Goal: Use online tool/utility: Utilize a website feature to perform a specific function

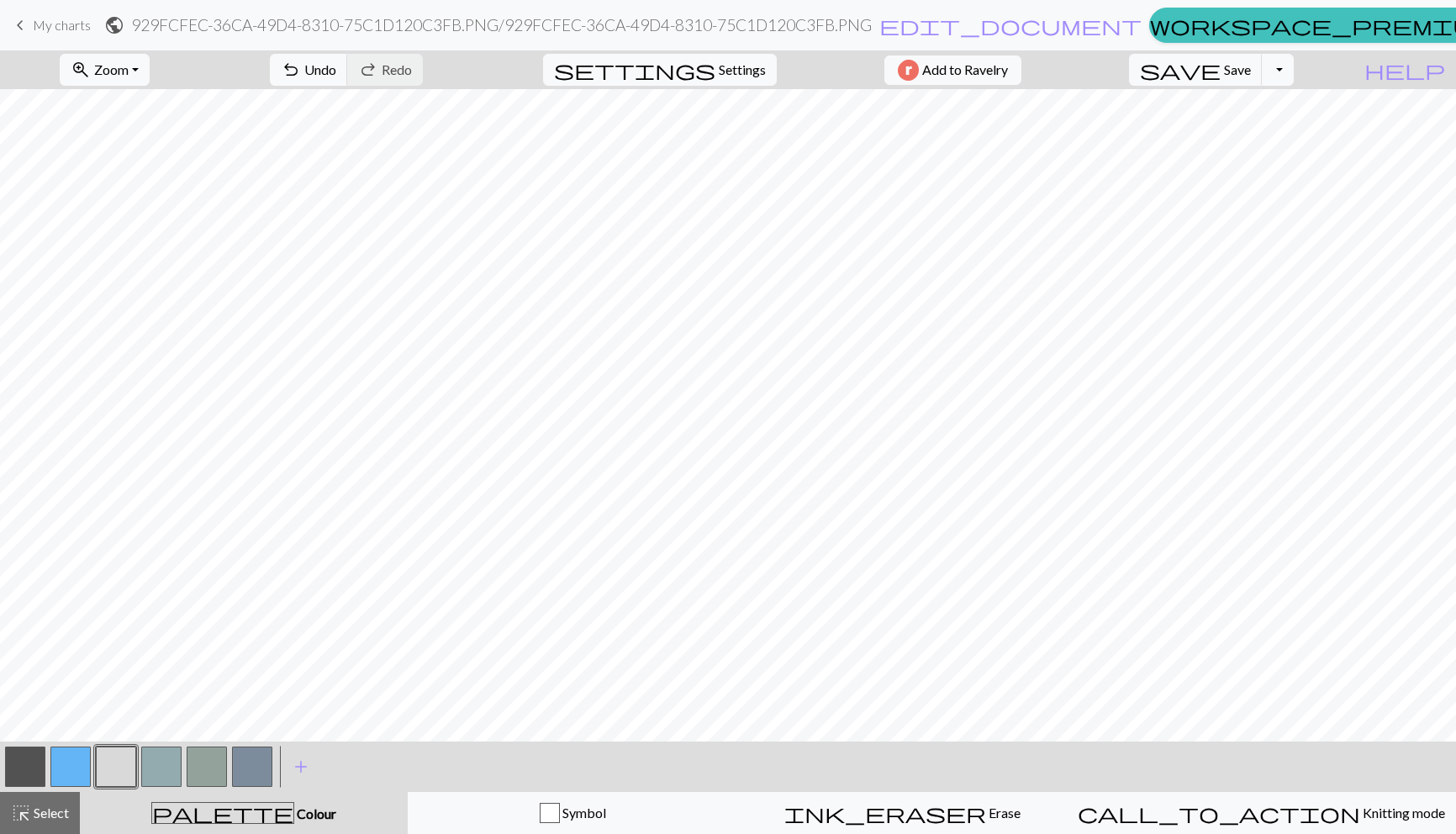
click at [170, 768] on button "button" at bounding box center [161, 766] width 41 height 41
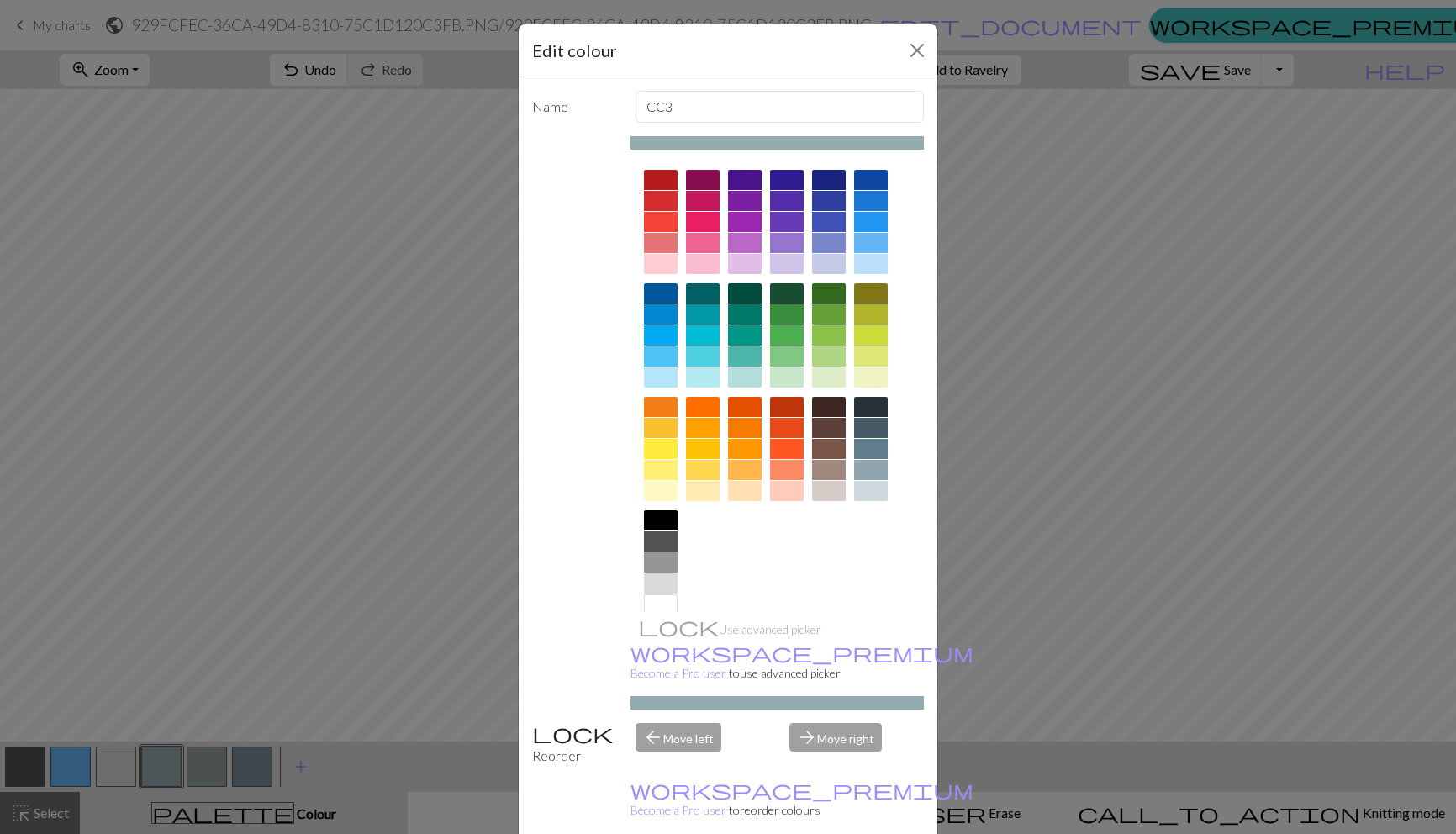
click at [663, 200] on div at bounding box center [660, 200] width 34 height 20
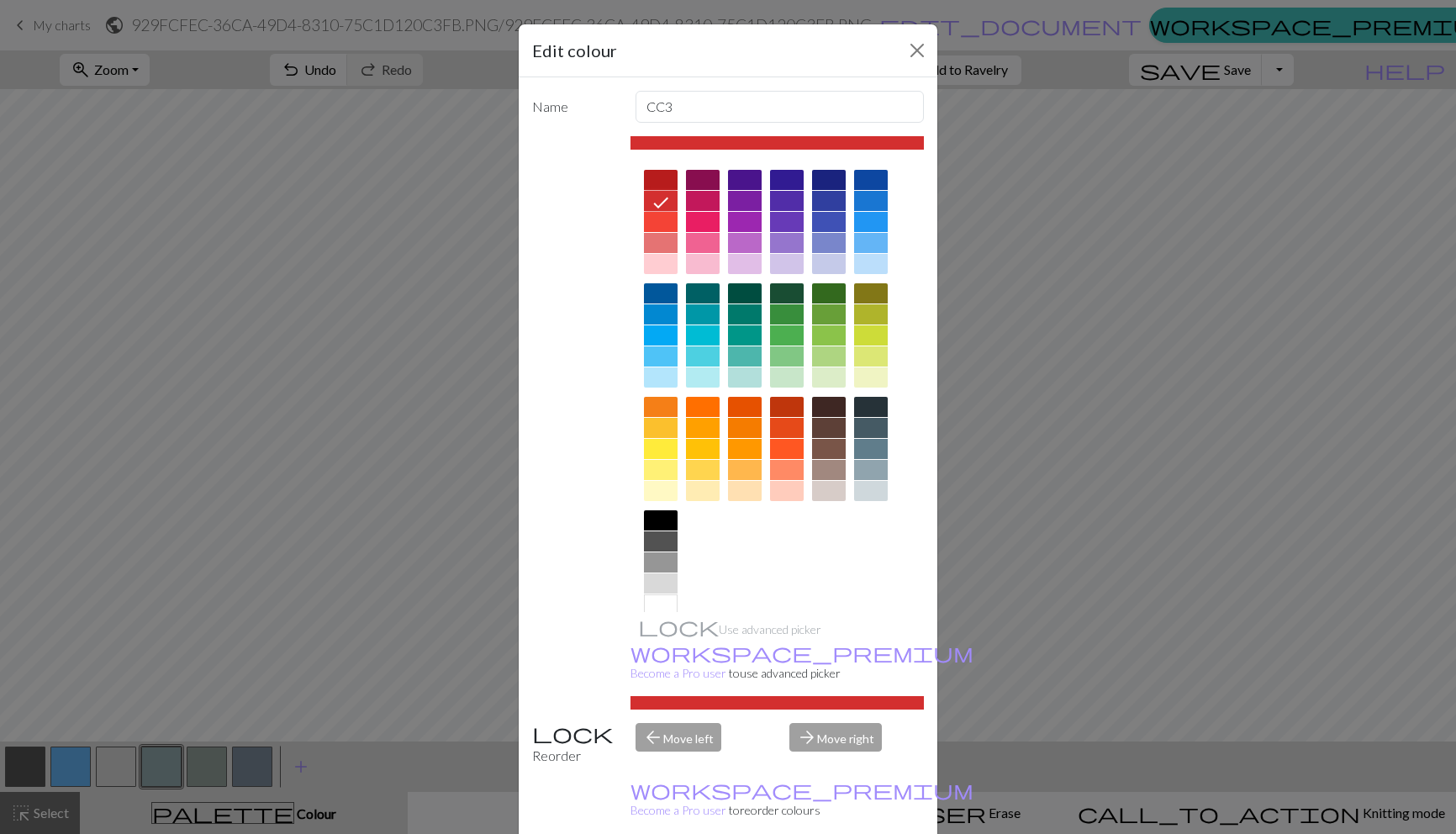
click at [786, 428] on div at bounding box center [786, 428] width 34 height 20
click at [790, 401] on div at bounding box center [786, 406] width 34 height 20
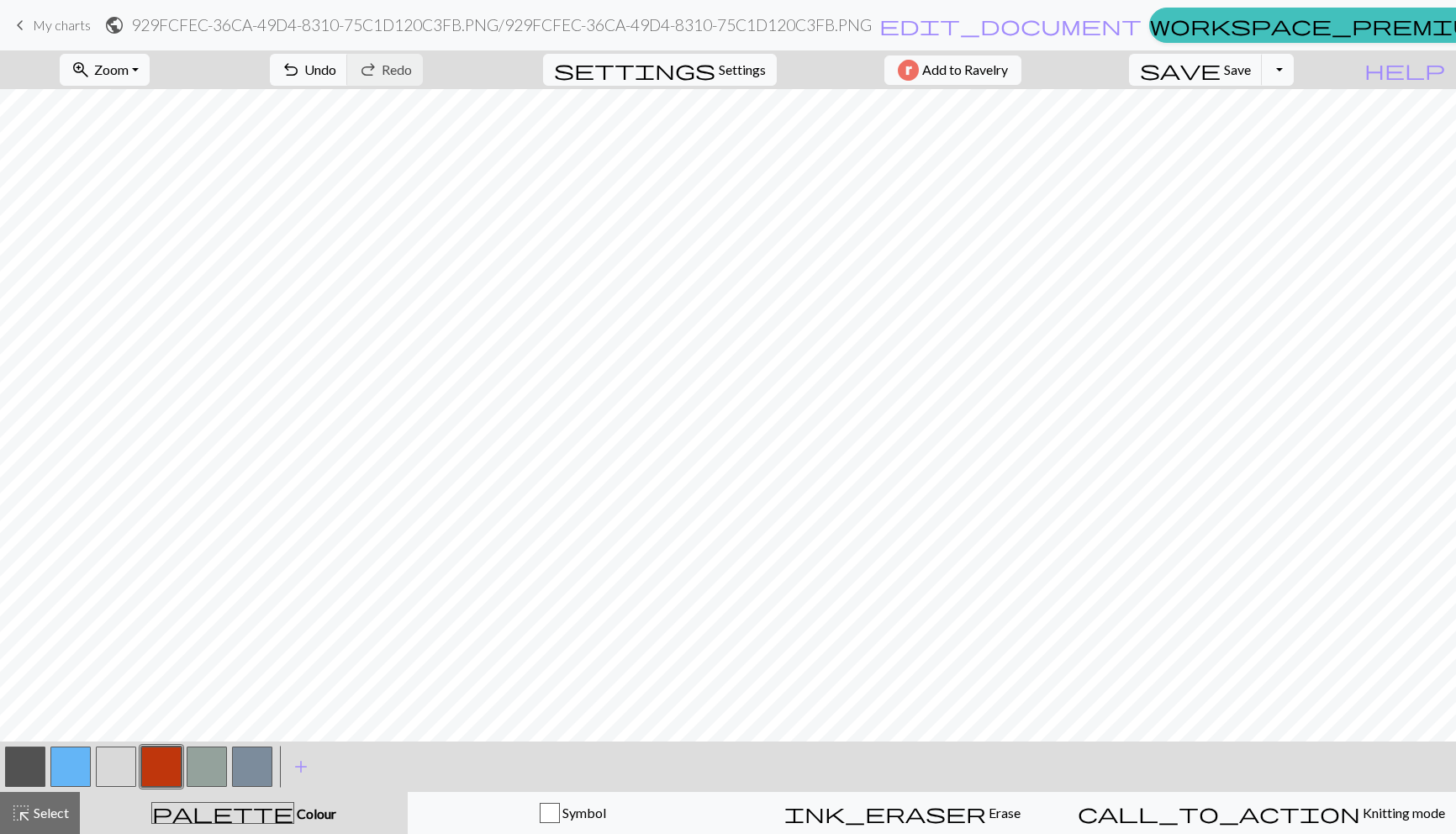
click at [113, 760] on button "button" at bounding box center [116, 766] width 41 height 41
click at [164, 764] on button "button" at bounding box center [161, 766] width 41 height 41
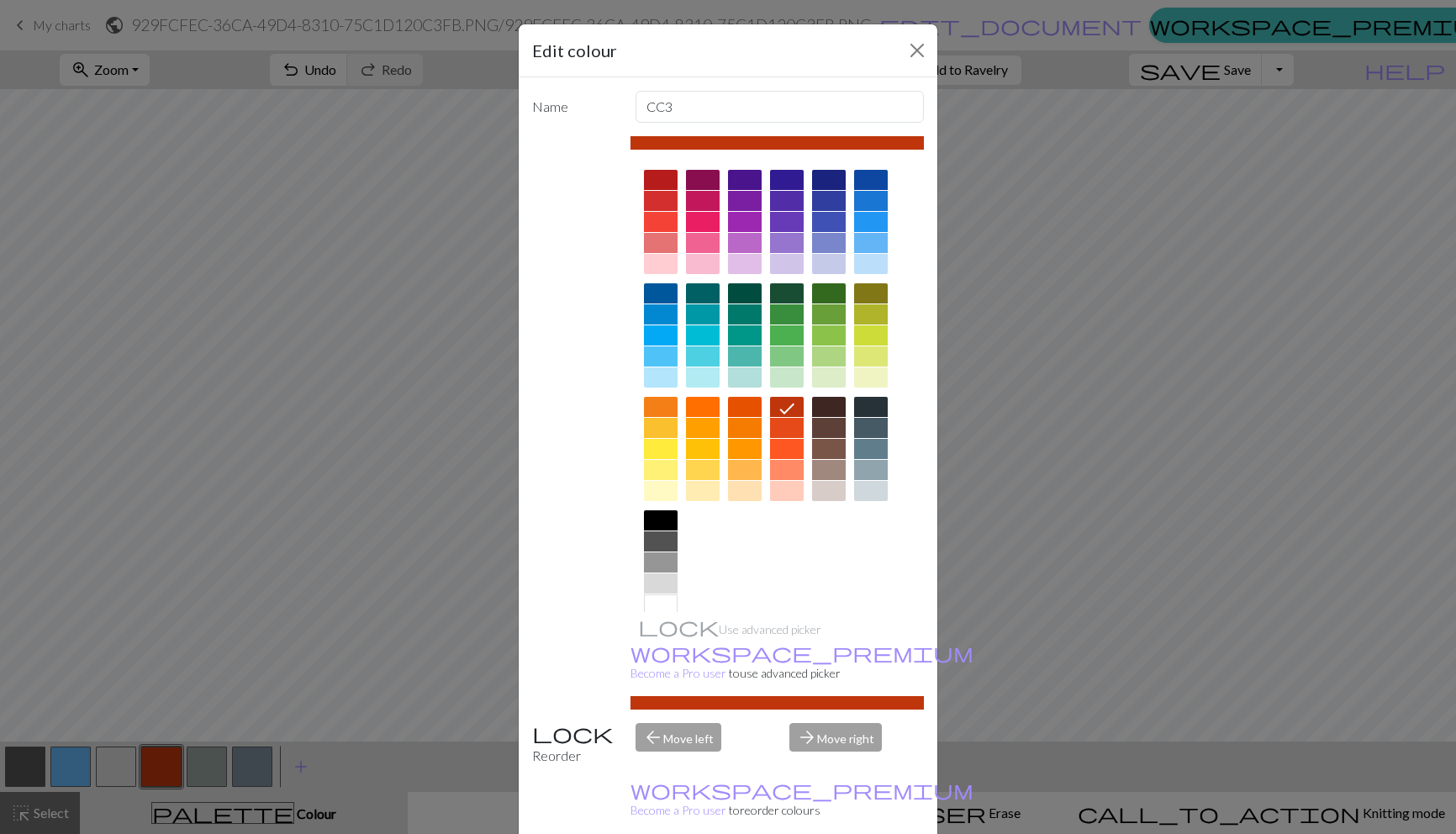
click at [746, 430] on div at bounding box center [744, 428] width 34 height 20
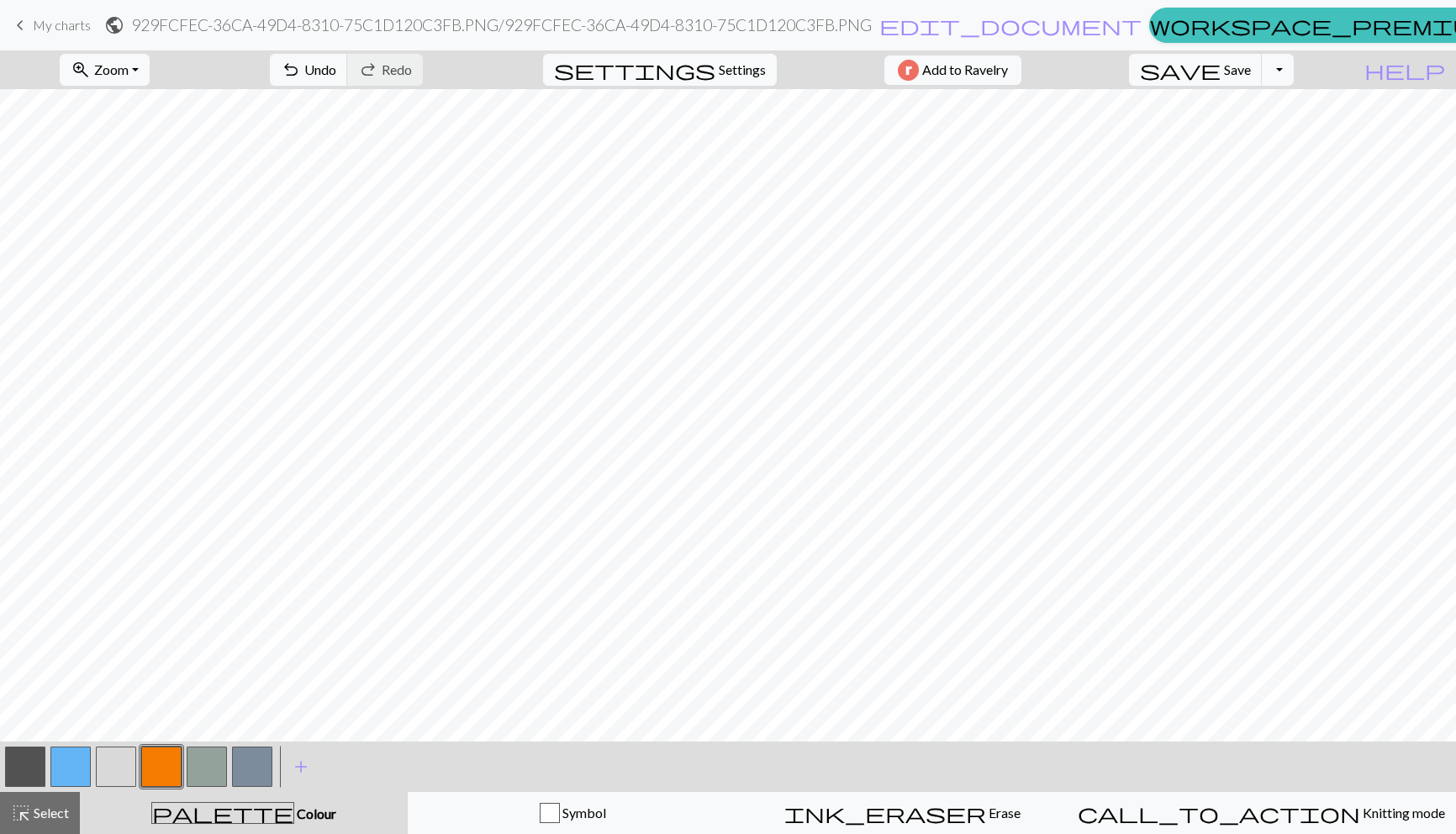
click at [119, 759] on button "button" at bounding box center [116, 766] width 41 height 41
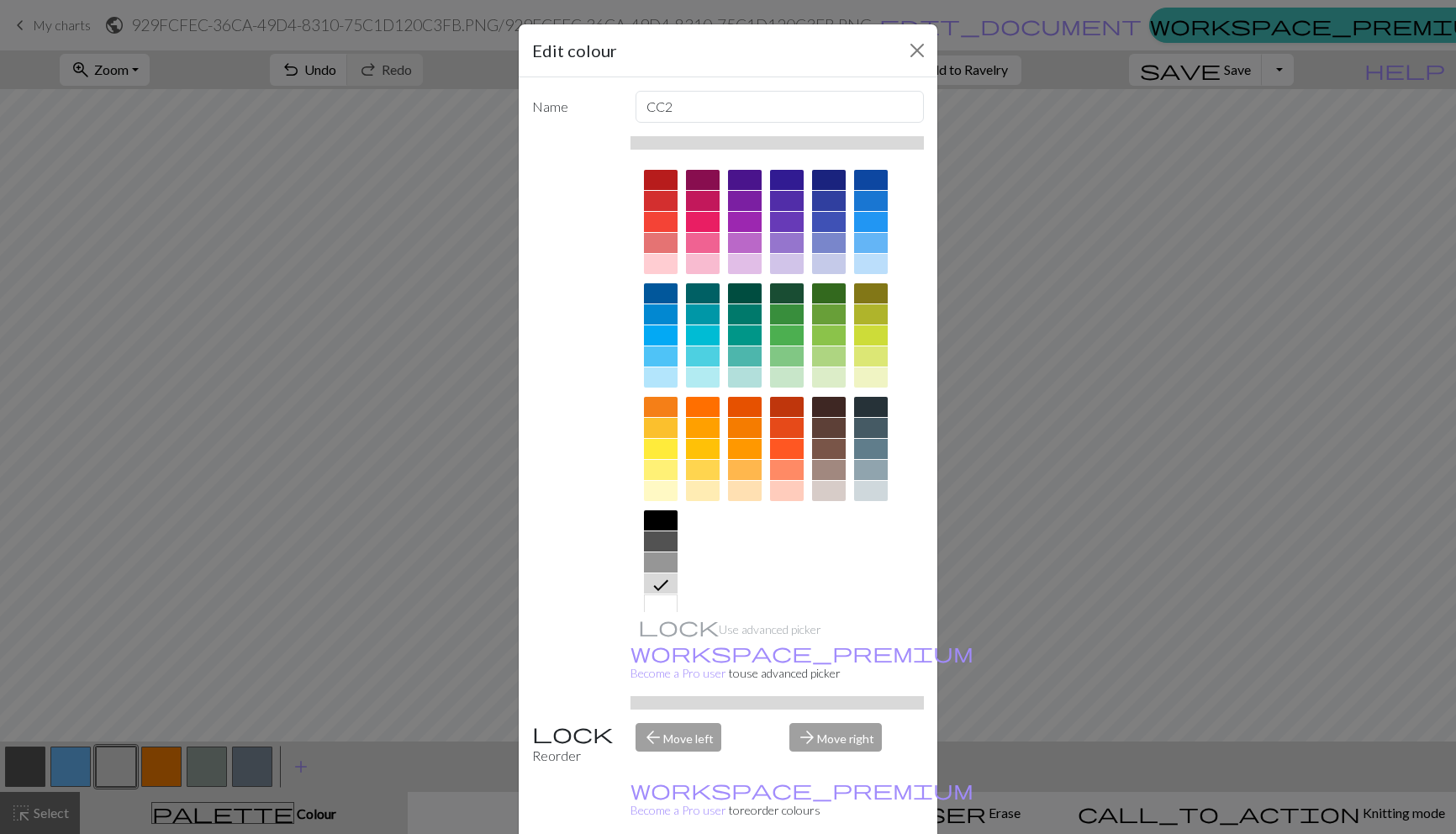
click at [650, 596] on div at bounding box center [660, 604] width 34 height 20
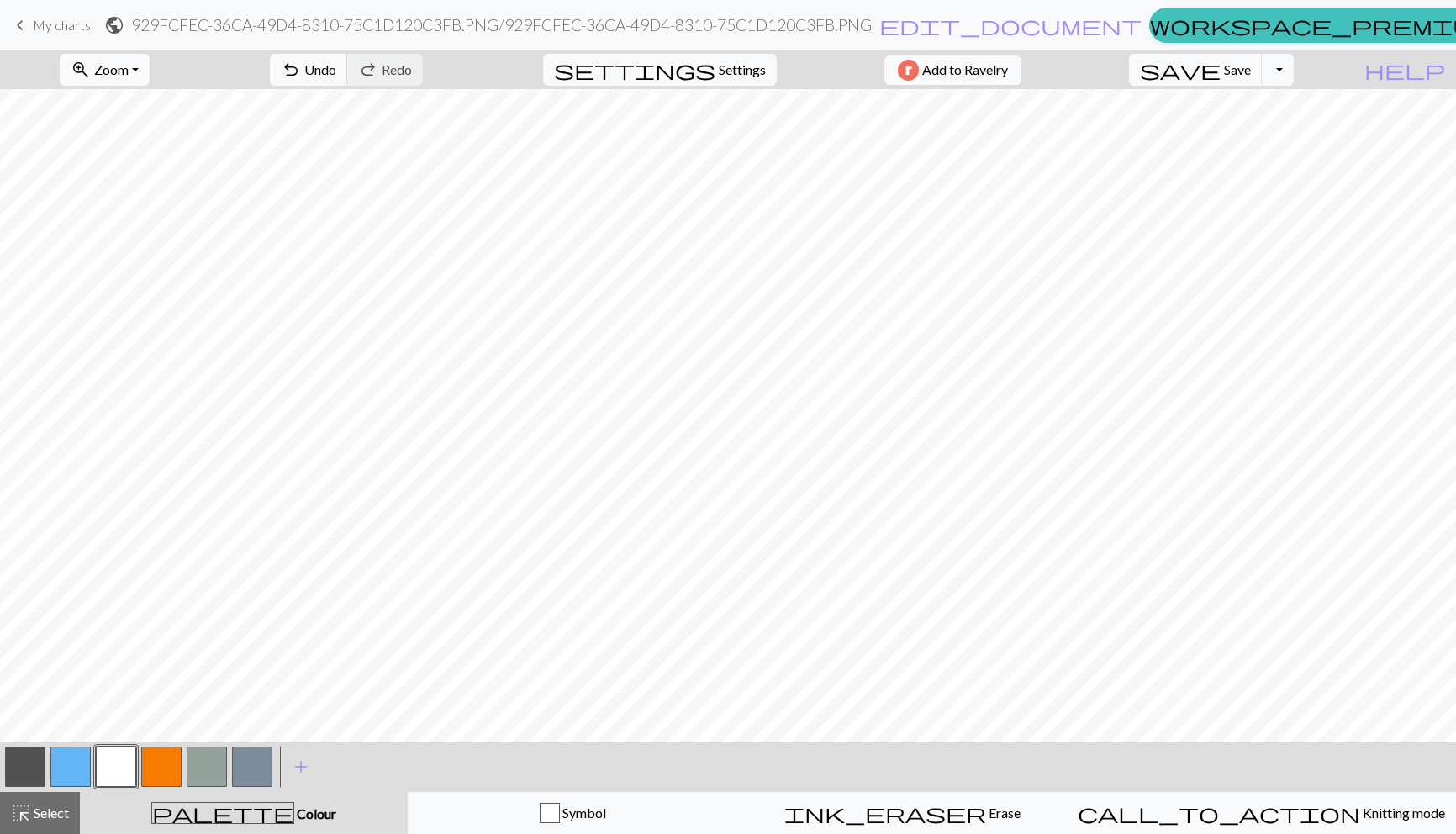
click at [150, 61] on button "zoom_in Zoom Zoom" at bounding box center [105, 69] width 90 height 32
click at [149, 210] on button "50%" at bounding box center [126, 201] width 132 height 27
click at [150, 75] on button "zoom_in Zoom Zoom" at bounding box center [105, 69] width 90 height 32
click at [130, 222] on button "100%" at bounding box center [126, 229] width 132 height 27
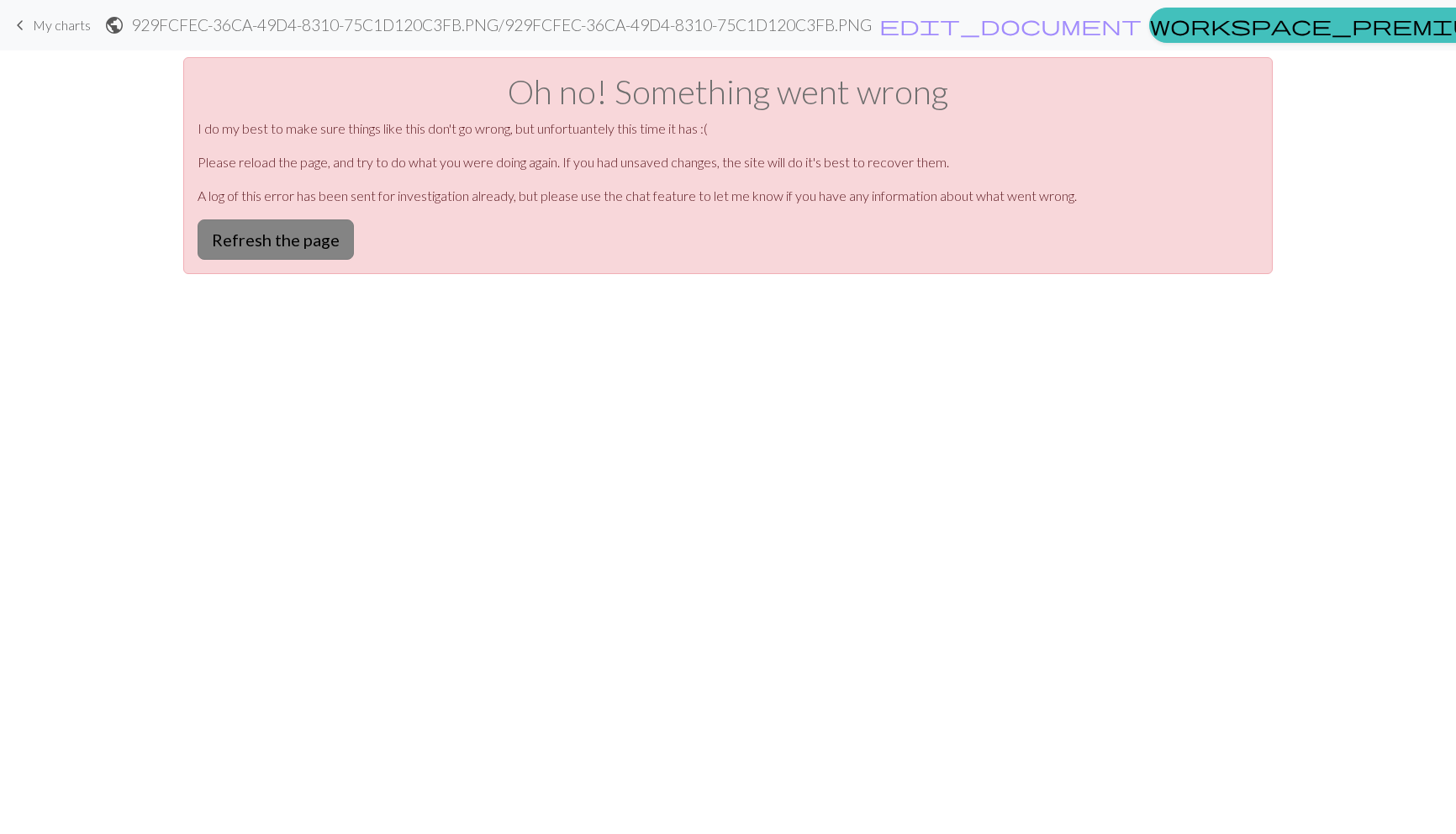
click at [321, 233] on button "Refresh the page" at bounding box center [275, 239] width 157 height 41
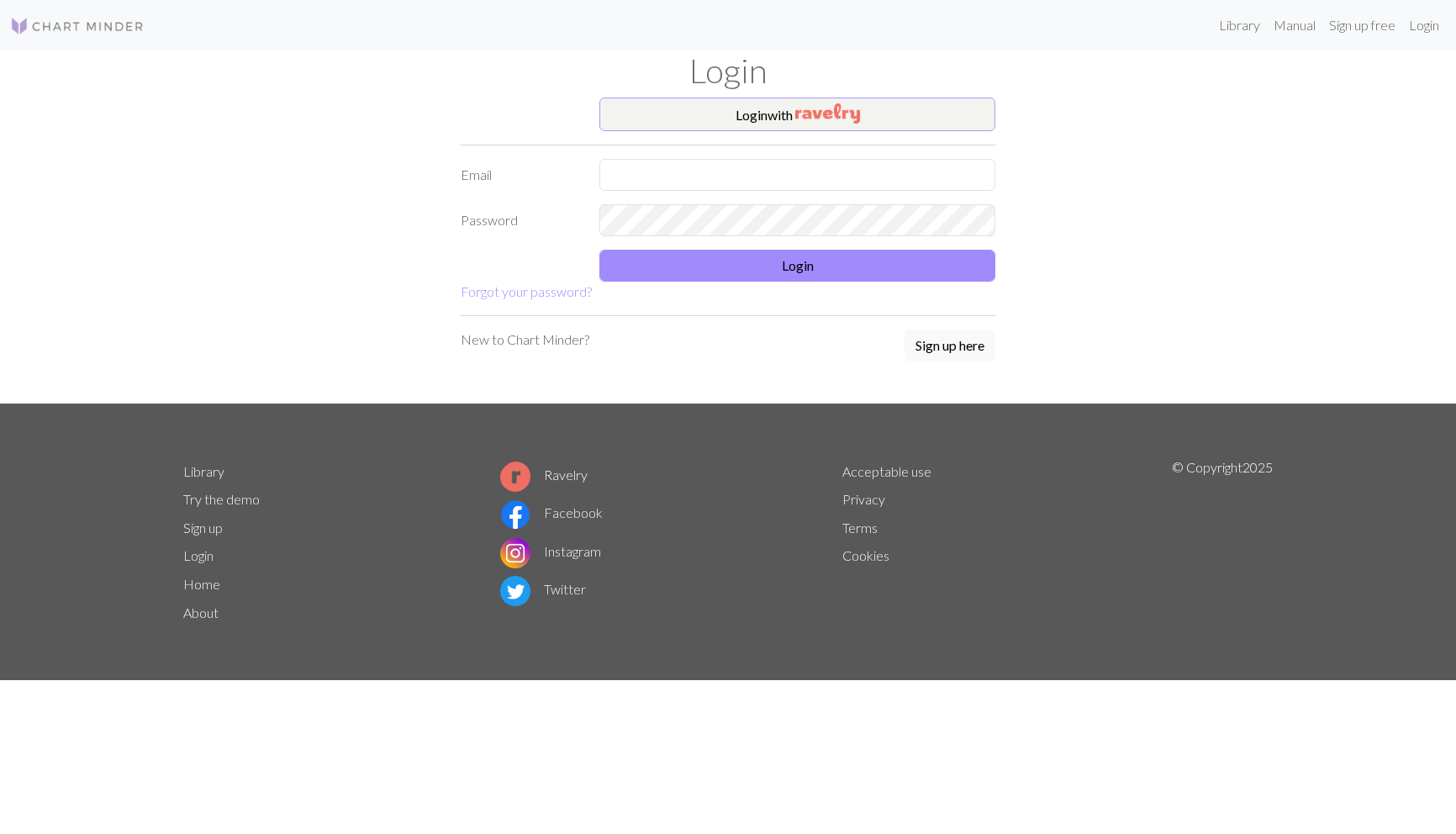
click at [811, 127] on button "Login with" at bounding box center [796, 114] width 396 height 34
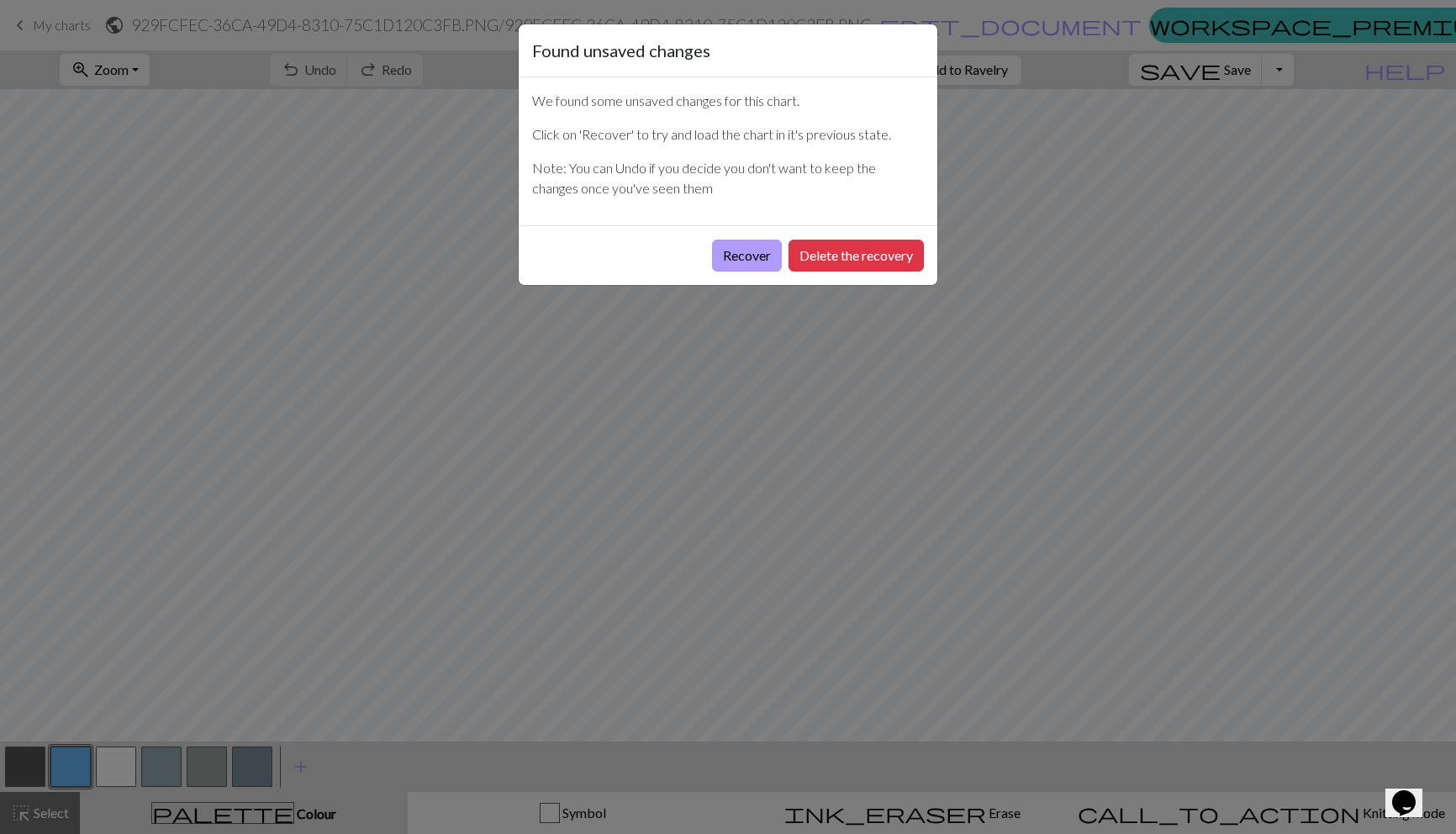
click at [751, 255] on button "Recover" at bounding box center [746, 255] width 70 height 32
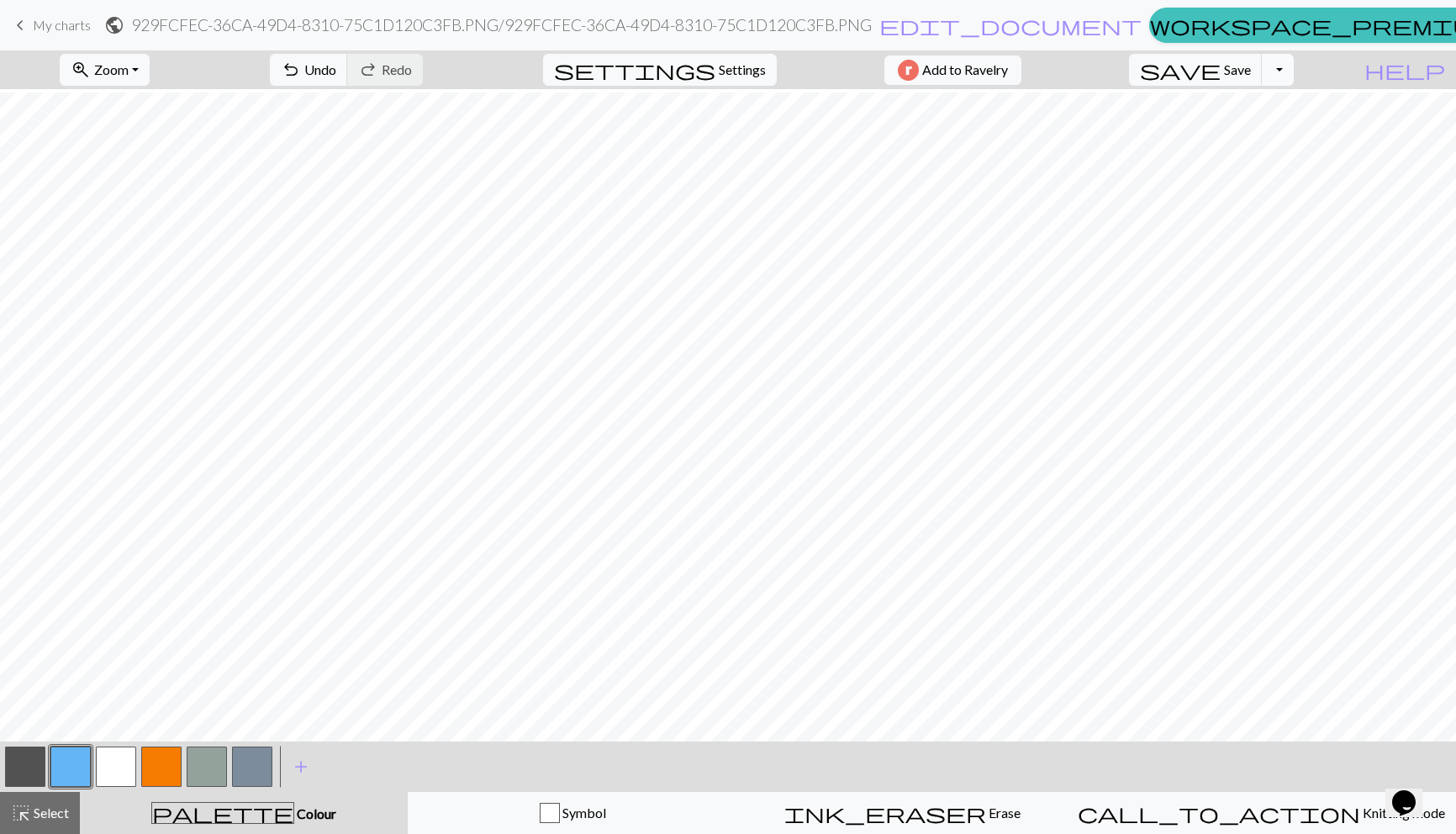
scroll to position [84, 0]
click at [1251, 70] on span "Save" at bounding box center [1237, 69] width 27 height 16
click at [150, 61] on button "zoom_in Zoom Zoom" at bounding box center [105, 69] width 90 height 32
click at [149, 199] on button "50%" at bounding box center [126, 201] width 132 height 27
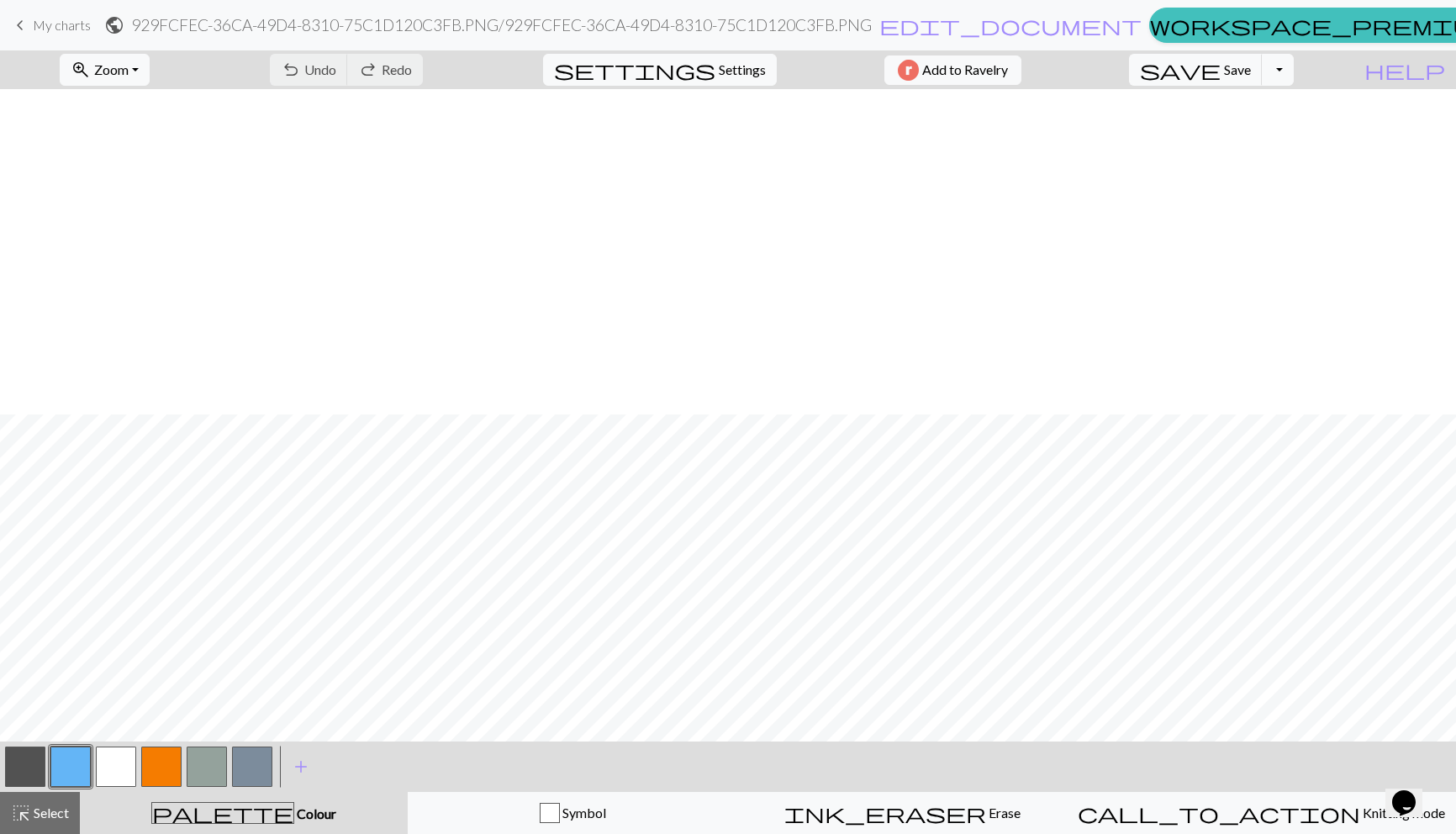
scroll to position [0, 0]
click at [1251, 76] on span "Save" at bounding box center [1237, 69] width 27 height 16
click at [26, 762] on button "button" at bounding box center [25, 766] width 41 height 41
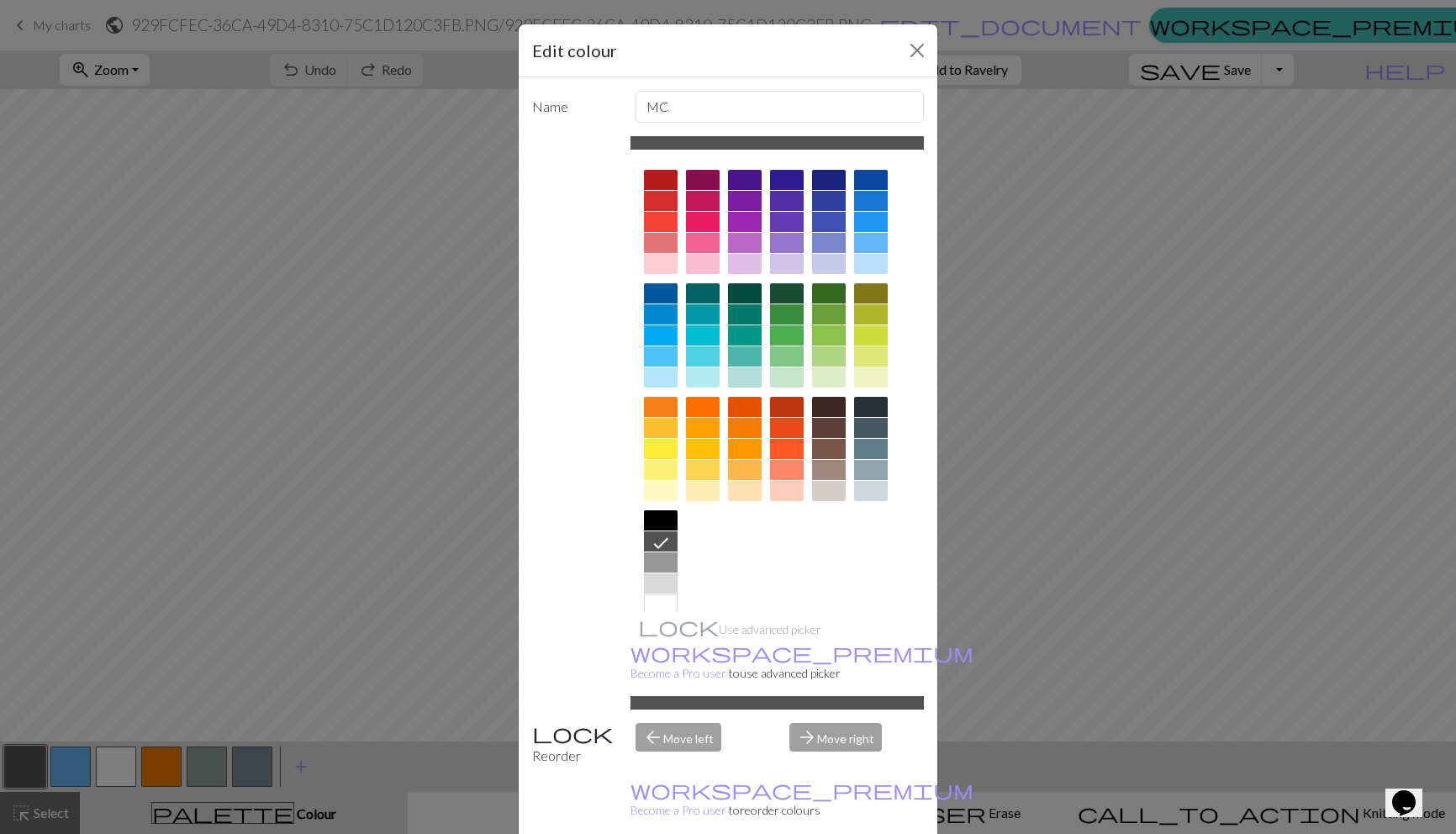
click at [652, 561] on div at bounding box center [660, 562] width 34 height 20
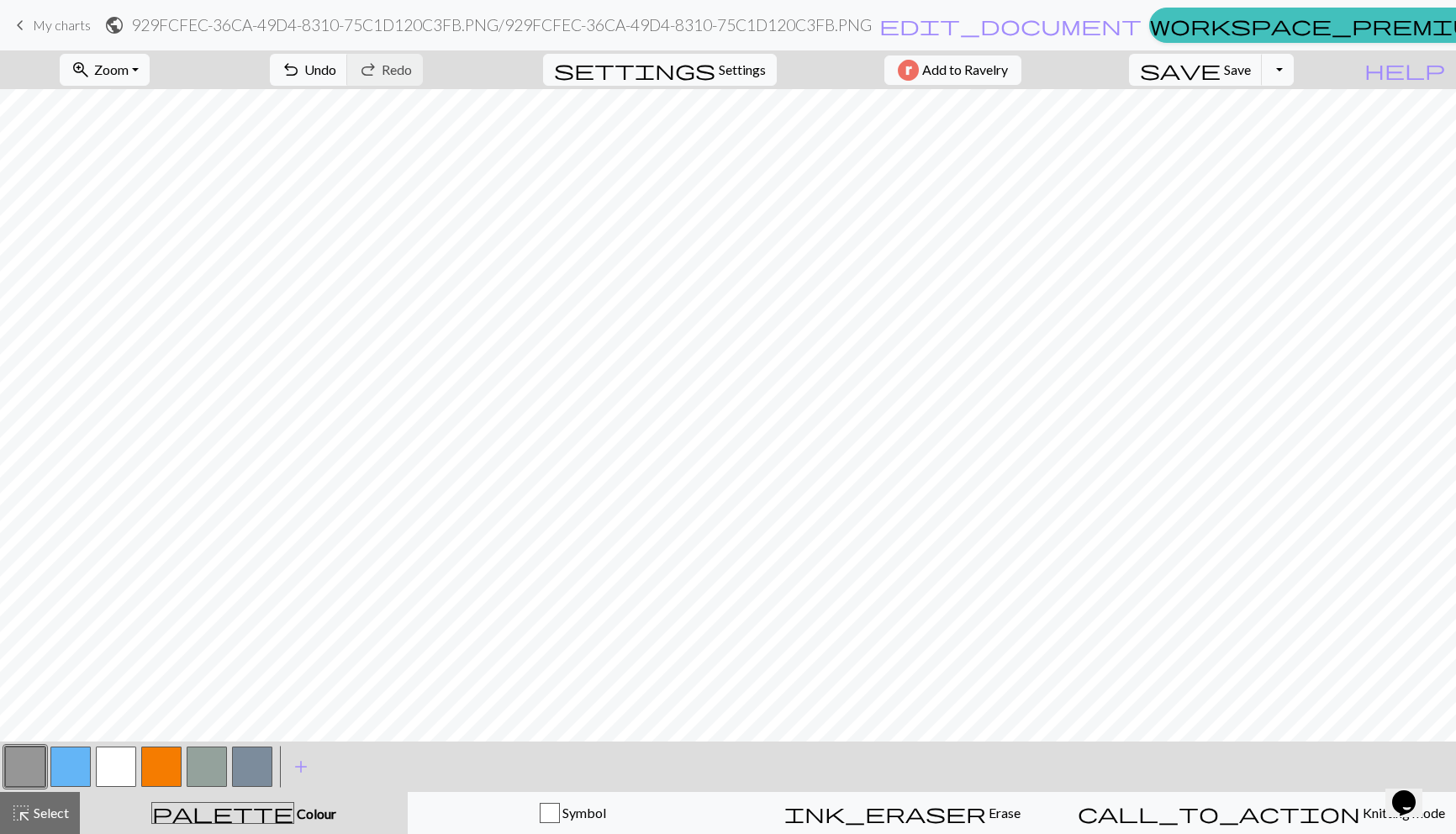
click at [114, 762] on button "button" at bounding box center [116, 766] width 41 height 41
click at [171, 764] on button "button" at bounding box center [161, 766] width 41 height 41
click at [19, 760] on button "button" at bounding box center [25, 766] width 41 height 41
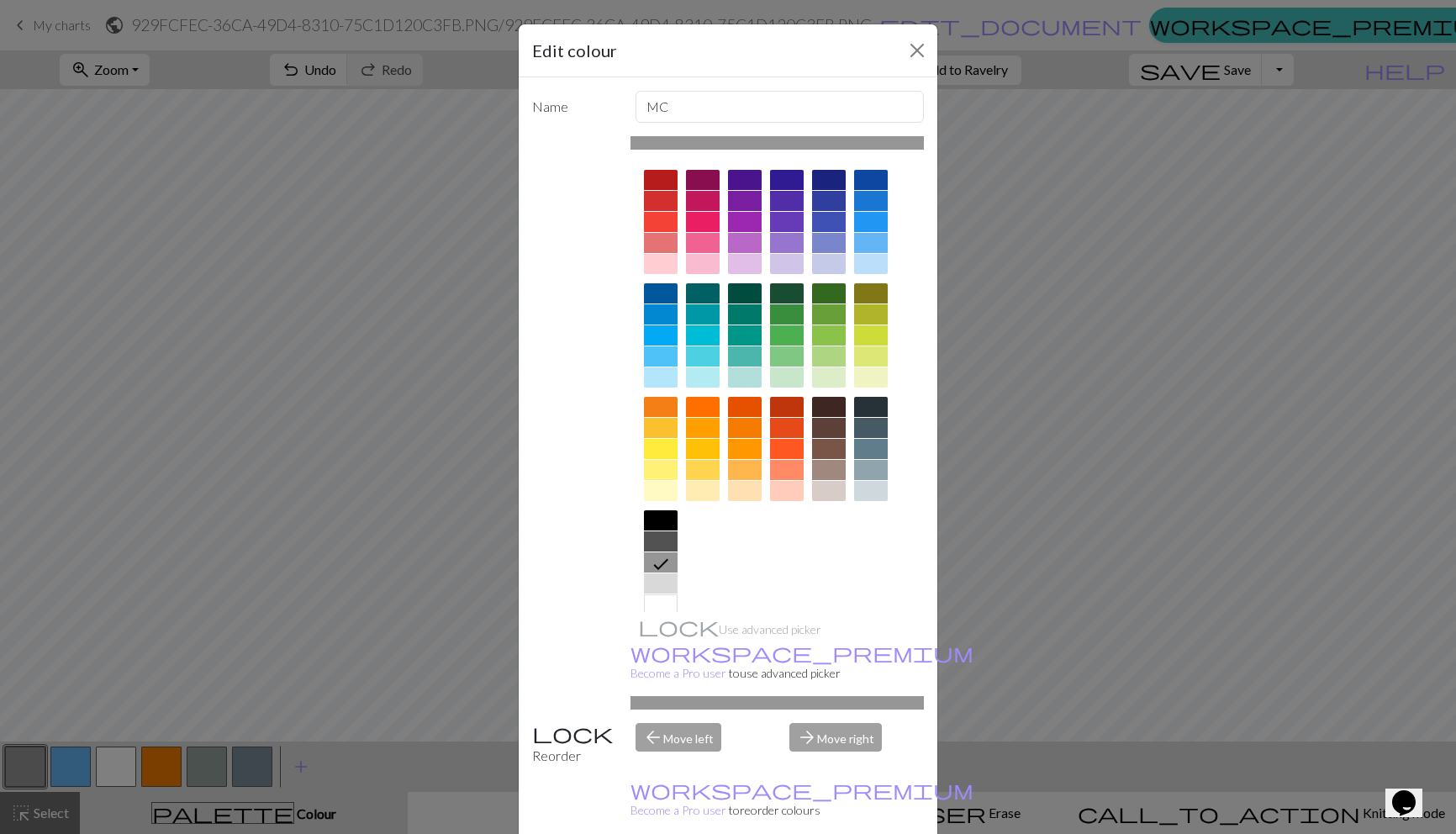
click at [667, 543] on div at bounding box center [660, 541] width 34 height 20
